Goal: Task Accomplishment & Management: Manage account settings

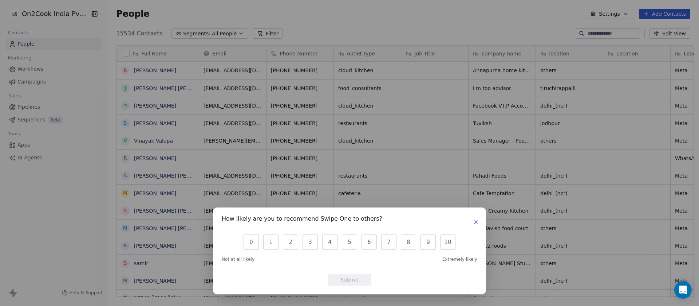
click at [398, 26] on div "How likely are you to recommend Swipe One to others? 0 1 2 3 4 5 6 7 8 9 10 Not…" at bounding box center [349, 153] width 699 height 306
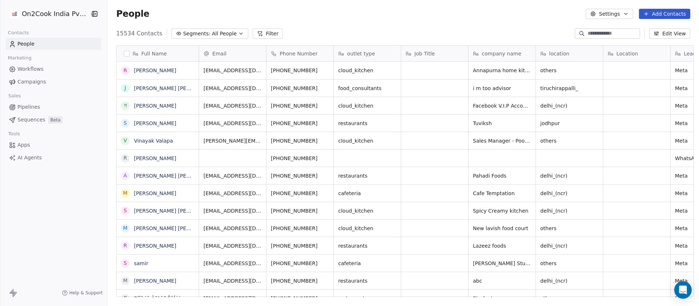
scroll to position [261, 587]
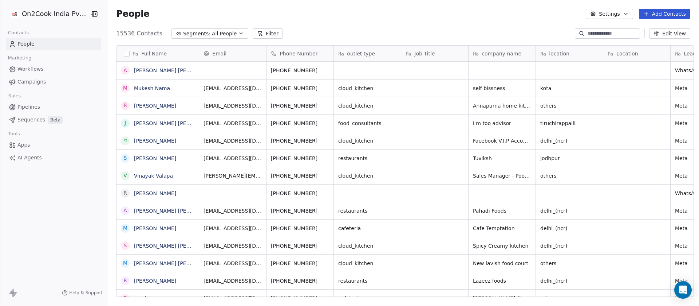
click at [602, 30] on input at bounding box center [613, 33] width 51 height 7
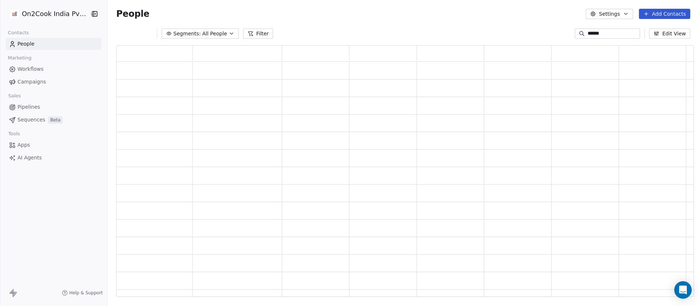
scroll to position [243, 569]
type input "******"
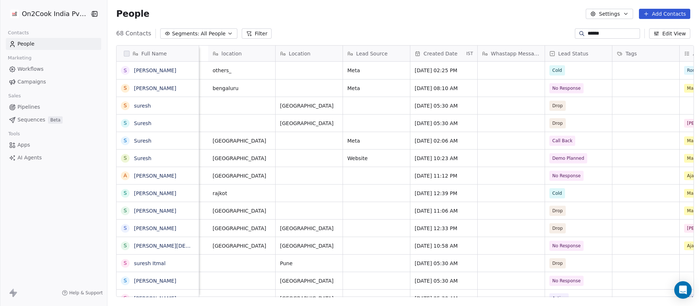
scroll to position [0, 656]
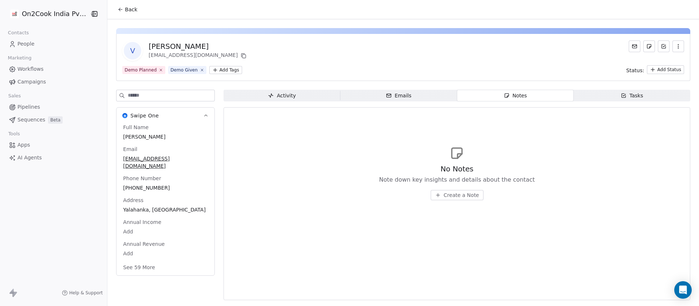
click at [131, 11] on span "Back" at bounding box center [131, 9] width 12 height 7
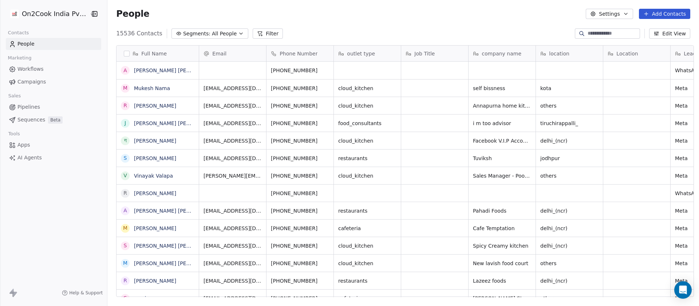
scroll to position [261, 587]
click at [214, 32] on span "All People" at bounding box center [224, 34] width 25 height 8
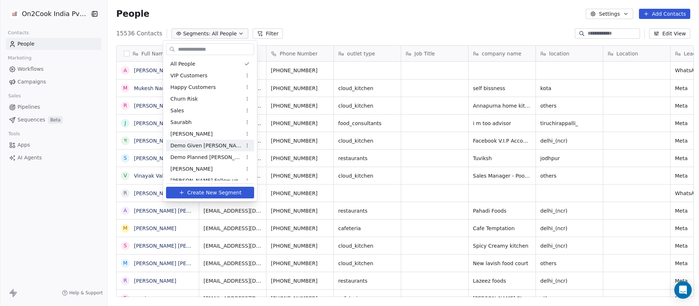
click at [196, 145] on span "Demo Given Sam" at bounding box center [205, 146] width 71 height 8
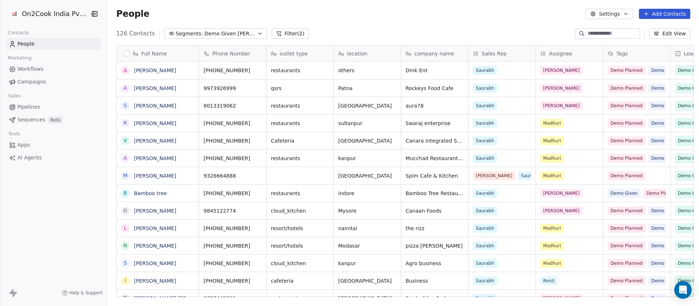
click at [223, 32] on span "Demo Given Sam" at bounding box center [230, 34] width 51 height 8
